Goal: Check status: Check status

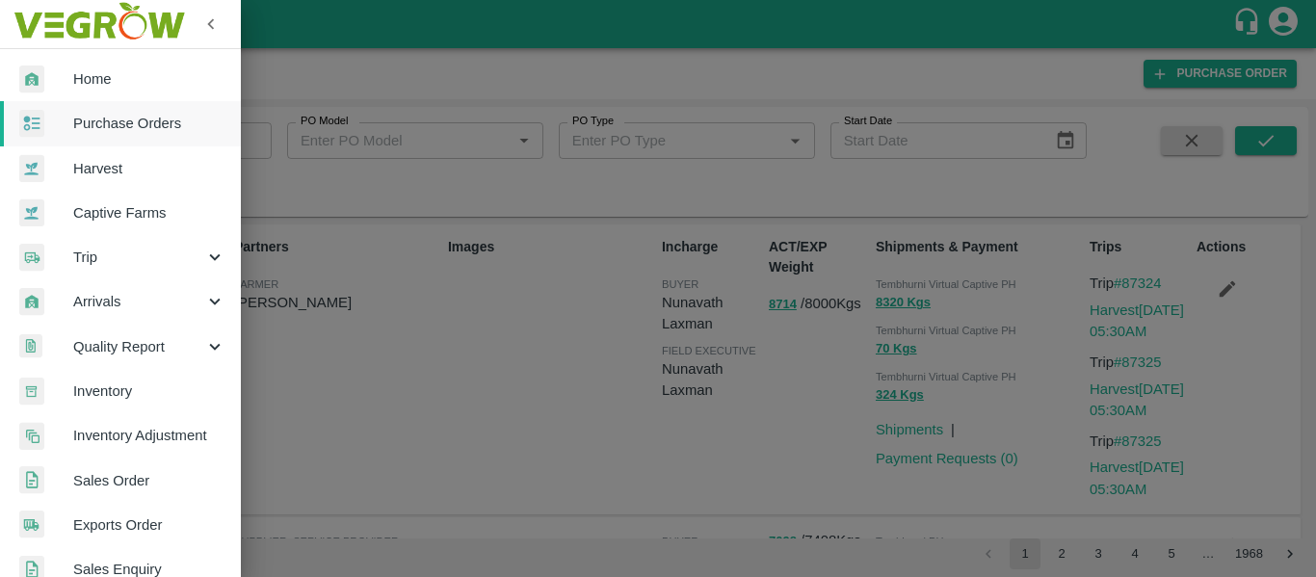
scroll to position [520, 0]
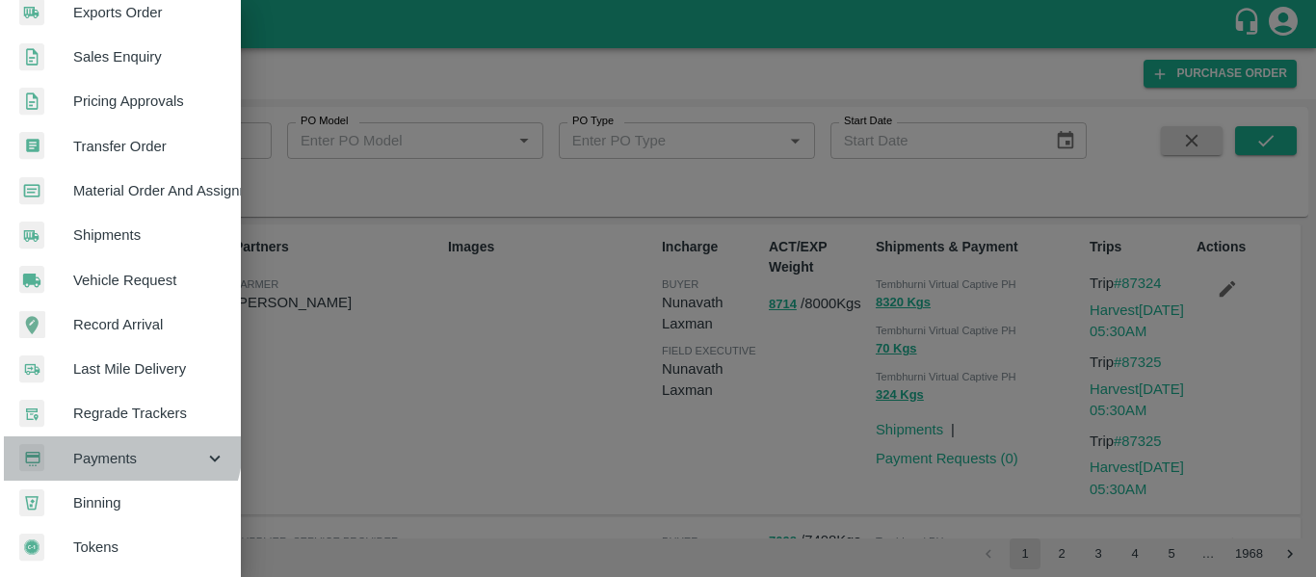
click at [118, 438] on div "Payments" at bounding box center [120, 458] width 241 height 44
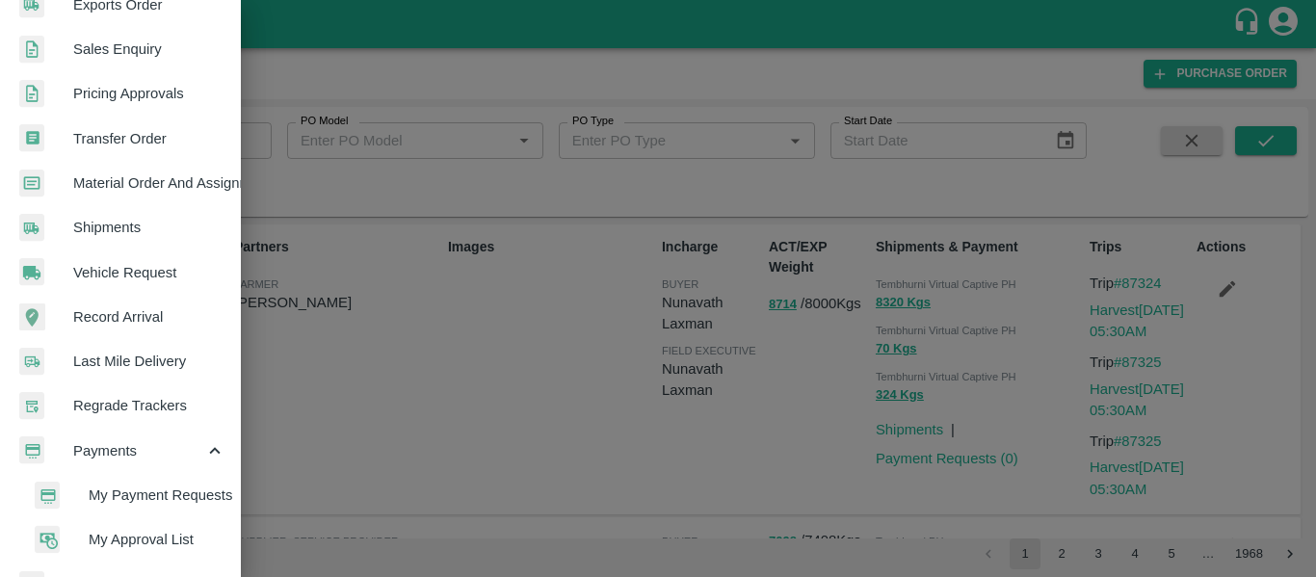
click at [144, 499] on span "My Payment Requests" at bounding box center [157, 495] width 137 height 21
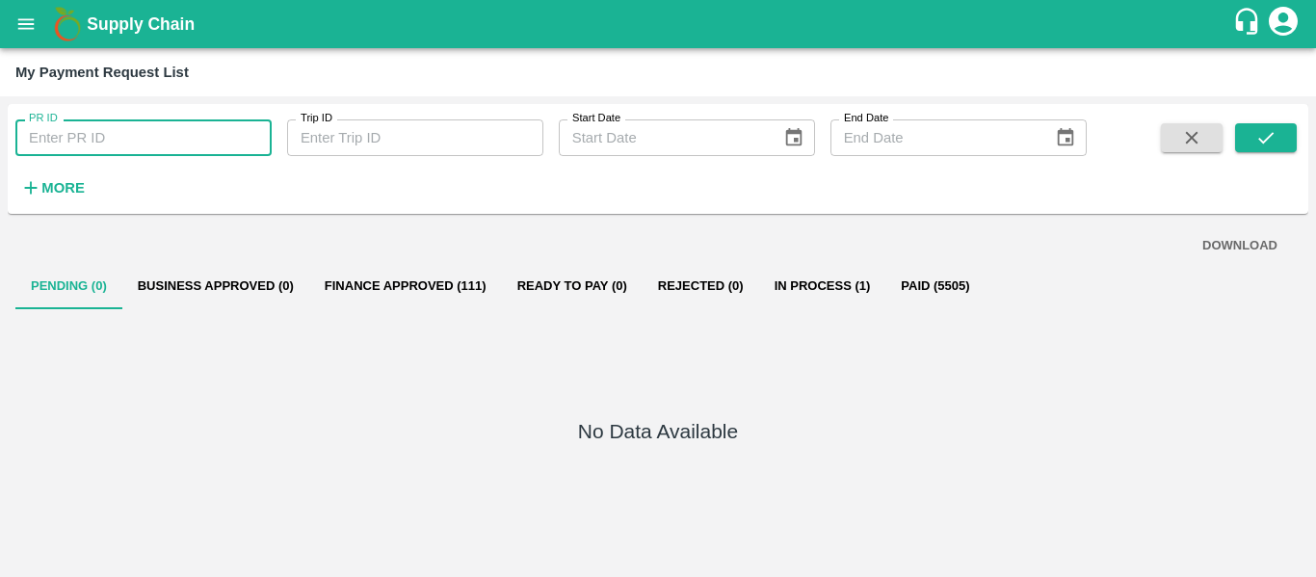
click at [157, 151] on input "PR ID" at bounding box center [143, 137] width 256 height 37
type input "247230"
click at [1294, 138] on button "submit" at bounding box center [1266, 137] width 62 height 29
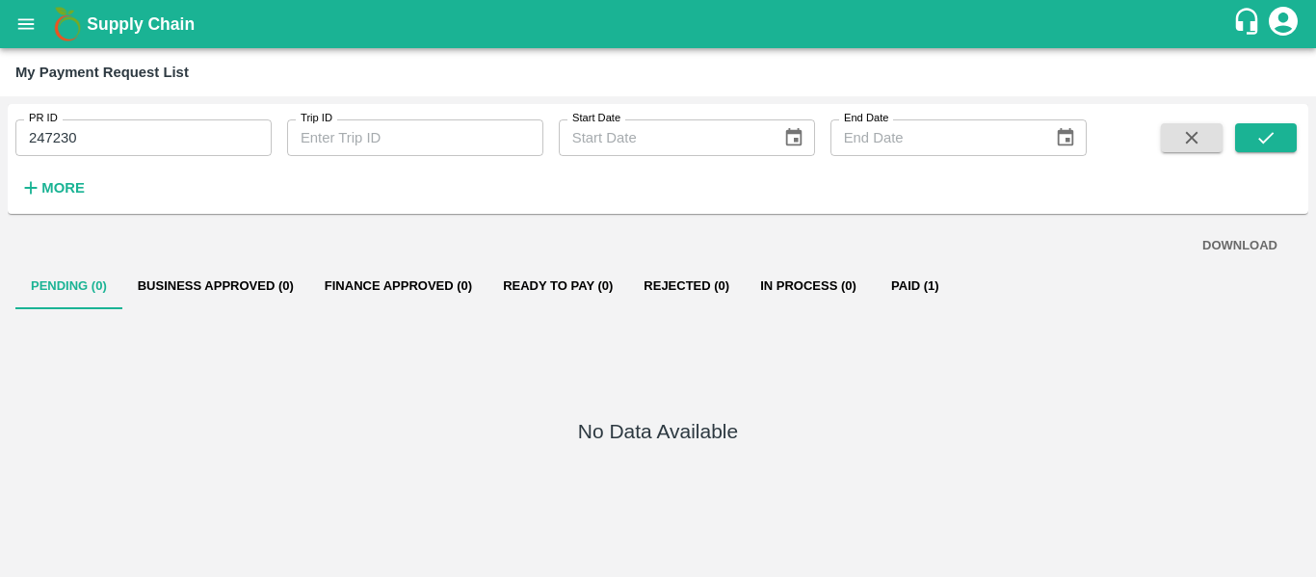
click at [922, 287] on button "Paid (1)" at bounding box center [915, 286] width 87 height 46
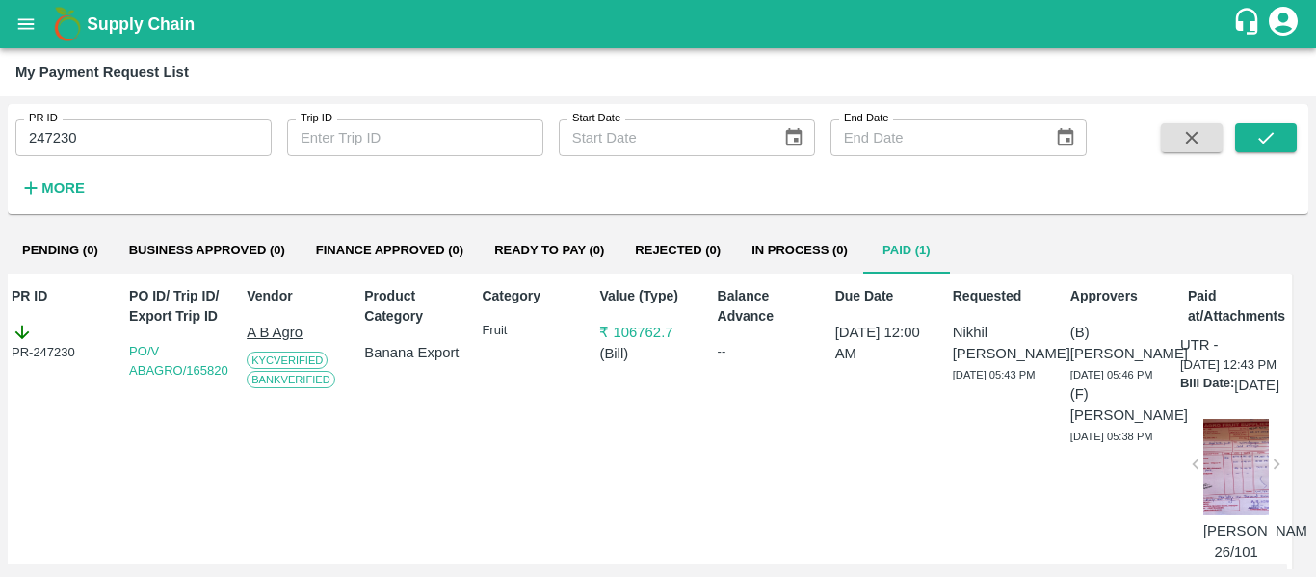
scroll to position [36, 0]
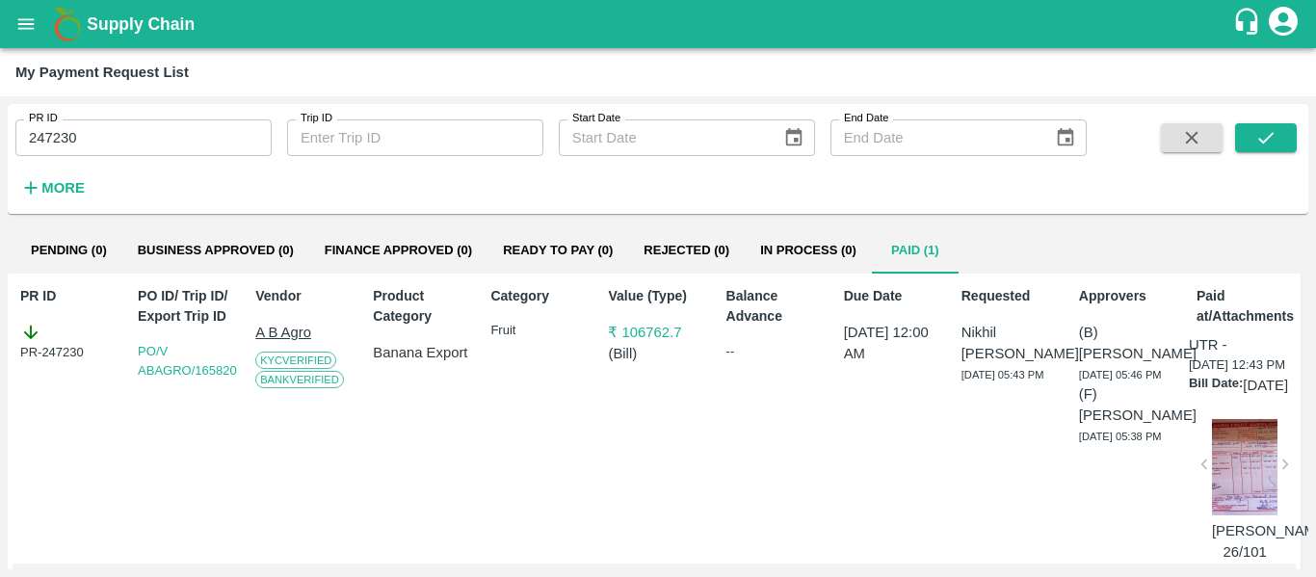
click at [1232, 510] on div at bounding box center [1244, 467] width 65 height 96
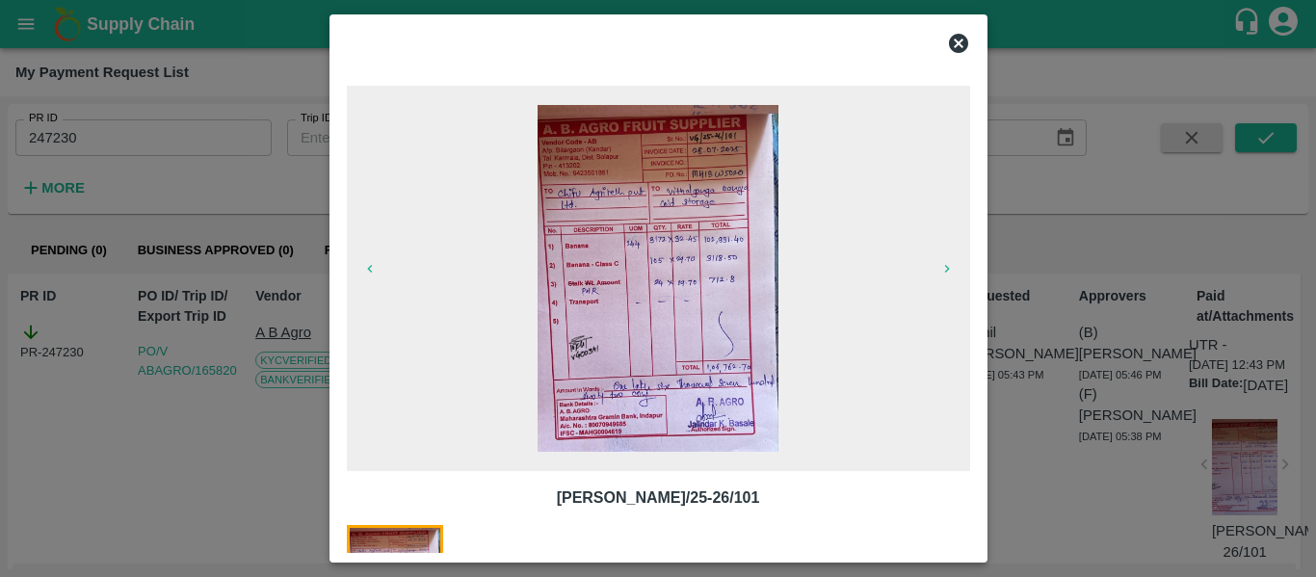
click at [967, 38] on icon at bounding box center [958, 43] width 23 height 23
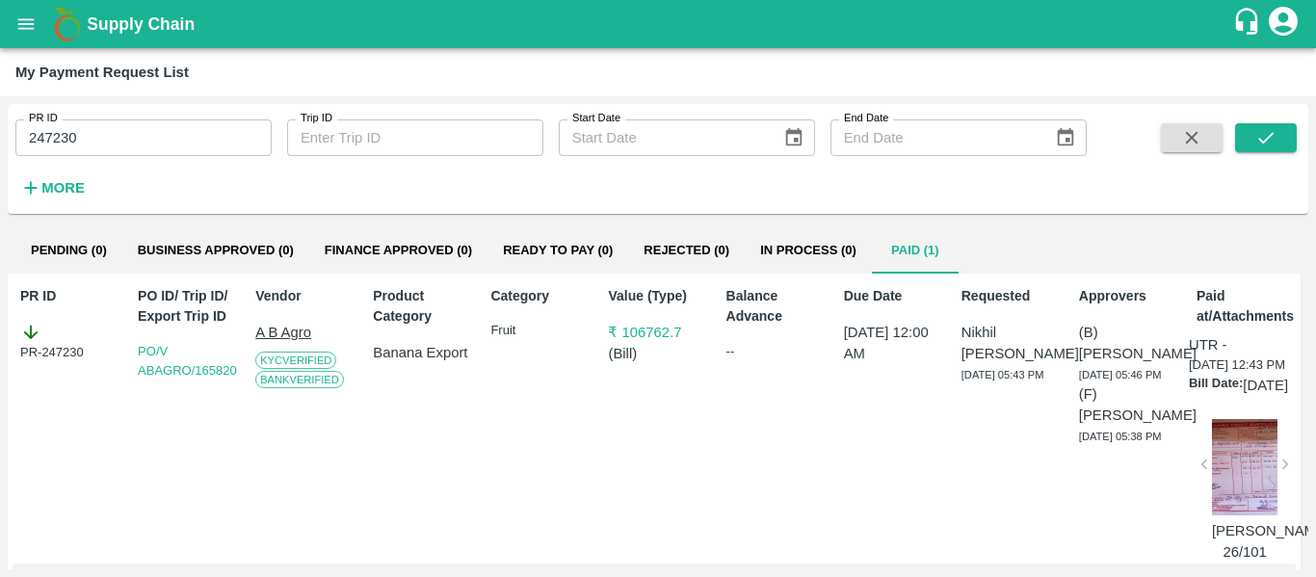
click at [33, 19] on icon "open drawer" at bounding box center [26, 23] width 16 height 11
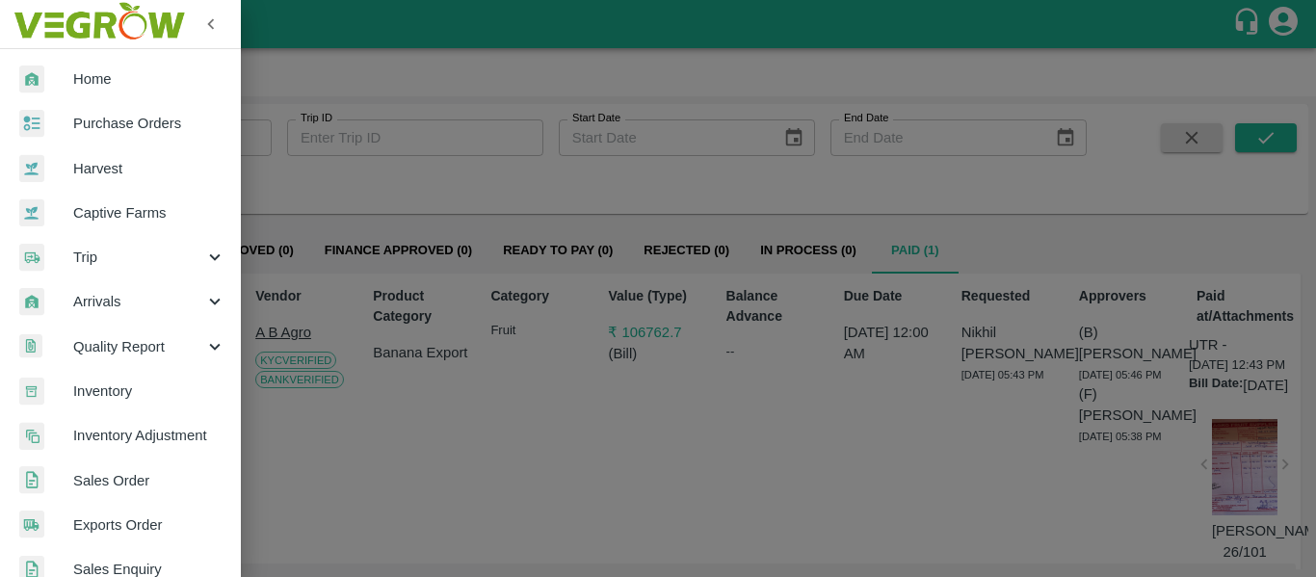
click at [117, 123] on span "Purchase Orders" at bounding box center [149, 123] width 152 height 21
